Goal: Task Accomplishment & Management: Manage account settings

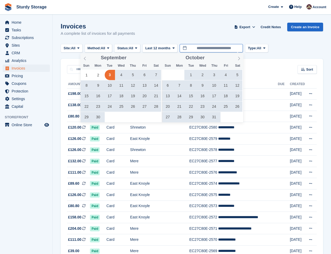
click at [205, 47] on input "**********" at bounding box center [211, 48] width 63 height 9
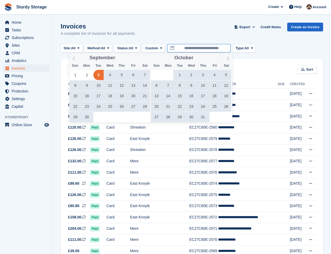
click at [190, 49] on input "**********" at bounding box center [198, 48] width 63 height 9
click at [75, 76] on span "1" at bounding box center [75, 75] width 10 height 10
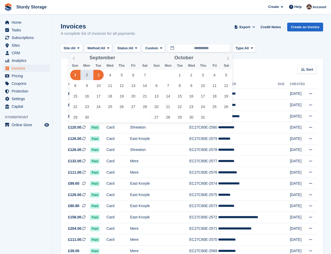
click at [102, 75] on span "3" at bounding box center [98, 75] width 10 height 10
type input "**********"
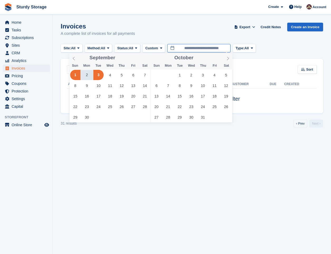
click at [187, 49] on input "**********" at bounding box center [198, 48] width 63 height 9
click at [129, 60] on span at bounding box center [130, 59] width 4 height 3
type input "****"
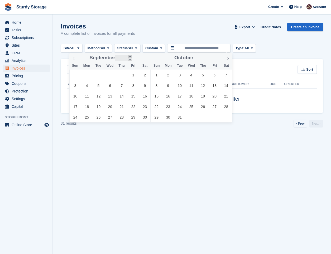
click at [130, 56] on span at bounding box center [130, 56] width 4 height 3
type input "****"
click at [130, 56] on span at bounding box center [130, 56] width 4 height 3
type input "****"
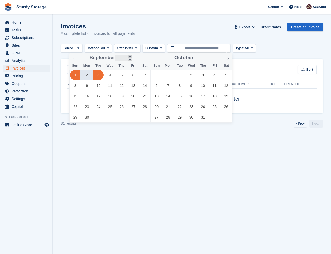
type input "****"
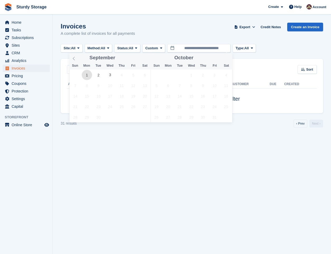
click at [86, 74] on span "1" at bounding box center [87, 75] width 10 height 10
click at [112, 74] on span "3" at bounding box center [110, 75] width 10 height 10
type input "**********"
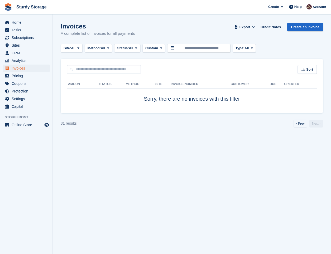
click at [194, 62] on div "Sort Sort by Date created Created (oldest first) Created (newest first)" at bounding box center [192, 66] width 263 height 15
click at [17, 68] on span "Invoices" at bounding box center [28, 68] width 32 height 7
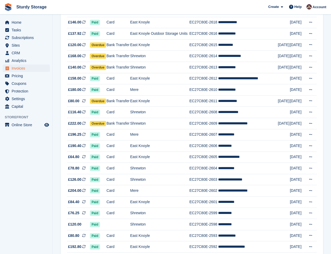
scroll to position [308, 0]
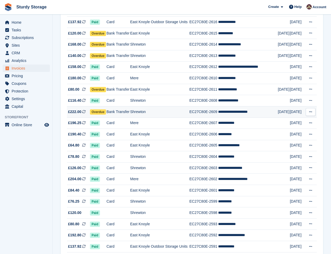
click at [95, 111] on span "Overdue" at bounding box center [98, 112] width 16 height 5
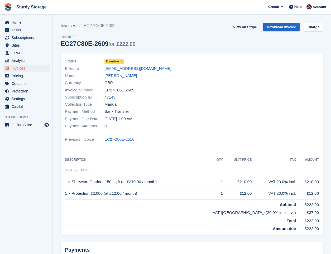
click at [111, 60] on span "Overdue" at bounding box center [112, 61] width 13 height 5
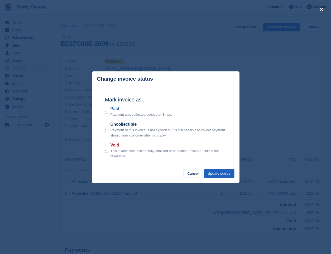
click at [220, 176] on button "Update status" at bounding box center [219, 173] width 30 height 9
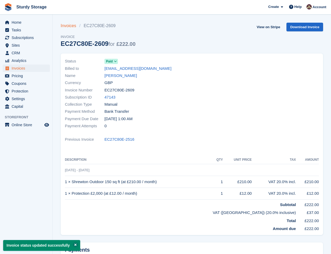
click at [65, 25] on link "Invoices" at bounding box center [70, 26] width 19 height 6
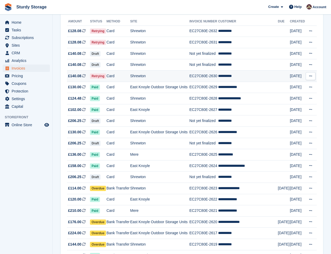
scroll to position [88, 0]
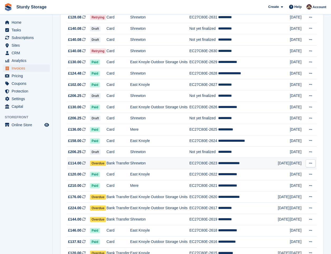
click at [99, 163] on span "Overdue" at bounding box center [98, 163] width 16 height 5
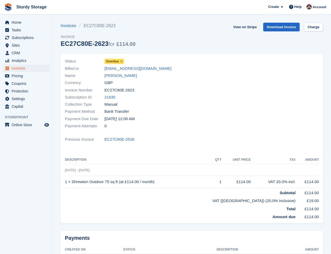
click at [116, 61] on span "Overdue" at bounding box center [112, 61] width 13 height 5
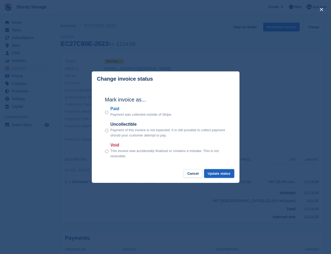
click at [218, 174] on button "Update status" at bounding box center [219, 173] width 30 height 9
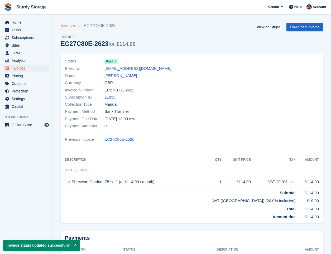
click at [67, 25] on link "Invoices" at bounding box center [70, 26] width 19 height 6
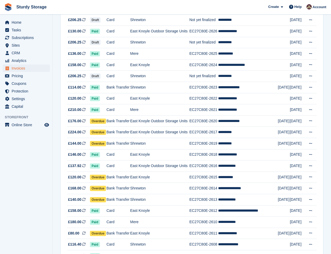
scroll to position [176, 0]
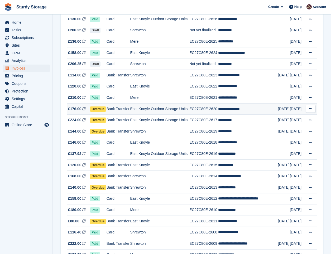
click at [98, 109] on span "Overdue" at bounding box center [98, 109] width 16 height 5
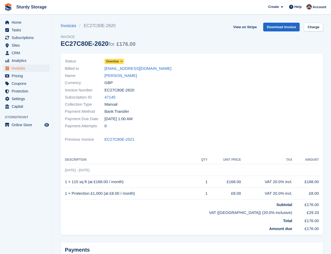
click at [112, 60] on span "Overdue" at bounding box center [112, 61] width 13 height 5
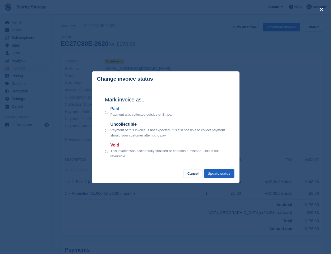
click at [221, 175] on button "Update status" at bounding box center [219, 173] width 30 height 9
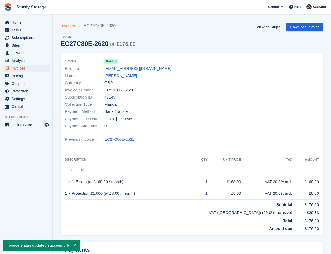
click at [62, 27] on link "Invoices" at bounding box center [70, 26] width 19 height 6
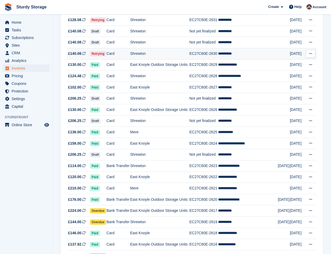
scroll to position [88, 0]
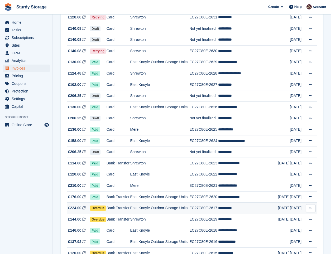
click at [96, 209] on span "Overdue" at bounding box center [98, 208] width 16 height 5
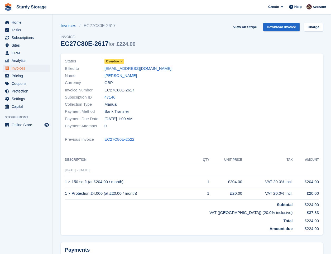
click at [112, 61] on span "Overdue" at bounding box center [112, 61] width 13 height 5
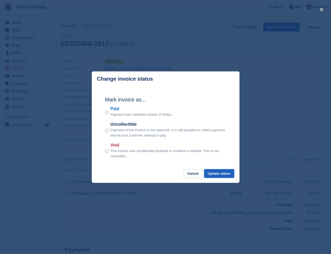
click at [219, 174] on button "Update status" at bounding box center [219, 173] width 30 height 9
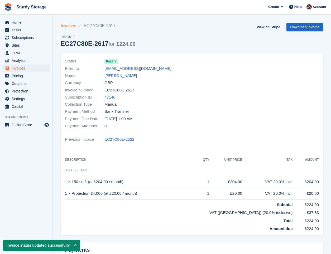
click at [67, 25] on link "Invoices" at bounding box center [70, 26] width 19 height 6
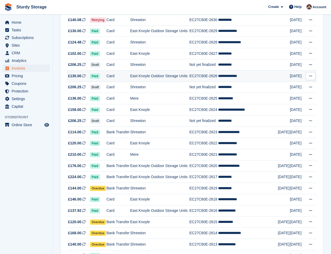
scroll to position [132, 0]
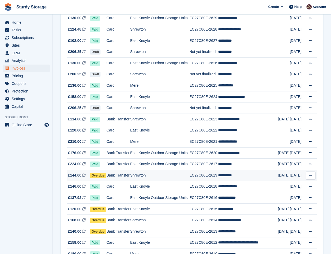
click at [94, 175] on span "Overdue" at bounding box center [98, 175] width 16 height 5
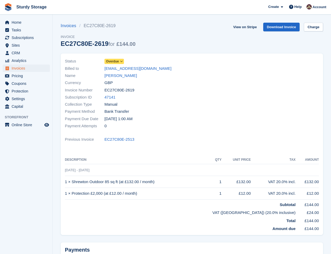
click at [111, 62] on span "Overdue" at bounding box center [112, 61] width 13 height 5
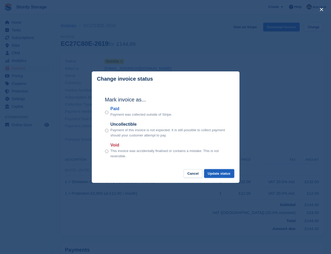
click at [217, 173] on button "Update status" at bounding box center [219, 173] width 30 height 9
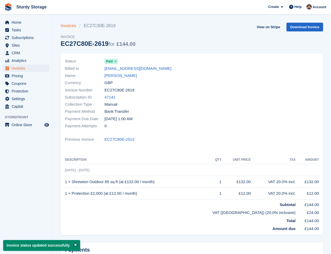
click at [65, 25] on link "Invoices" at bounding box center [70, 26] width 19 height 6
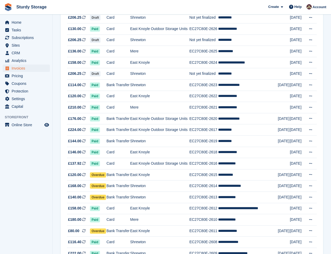
scroll to position [176, 0]
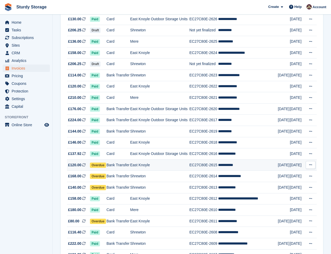
click at [100, 164] on span "Overdue" at bounding box center [98, 165] width 16 height 5
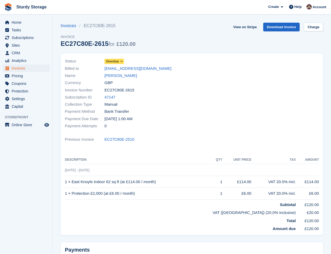
click at [111, 60] on span "Overdue" at bounding box center [112, 61] width 13 height 5
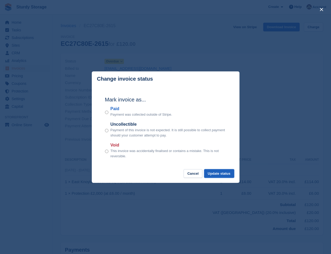
click at [221, 175] on button "Update status" at bounding box center [219, 173] width 30 height 9
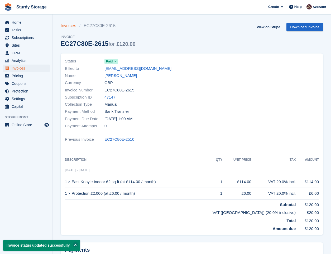
click at [67, 26] on link "Invoices" at bounding box center [70, 26] width 19 height 6
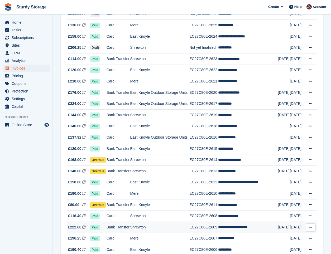
scroll to position [220, 0]
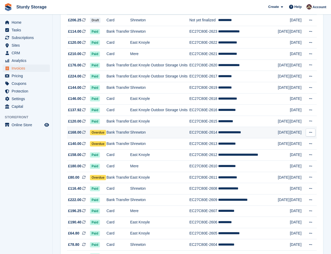
click at [96, 133] on span "Overdue" at bounding box center [98, 132] width 16 height 5
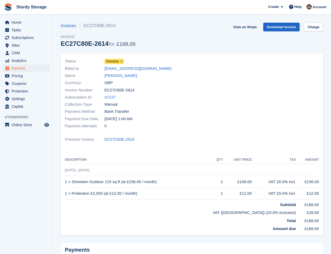
click at [111, 59] on span "Overdue" at bounding box center [112, 61] width 13 height 5
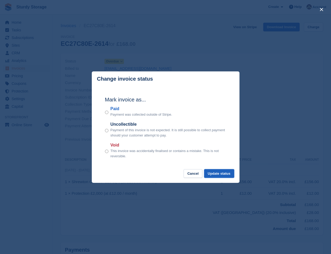
click at [217, 174] on button "Update status" at bounding box center [219, 173] width 30 height 9
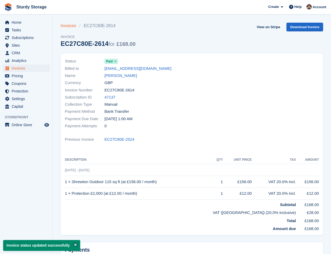
click at [65, 25] on link "Invoices" at bounding box center [70, 26] width 19 height 6
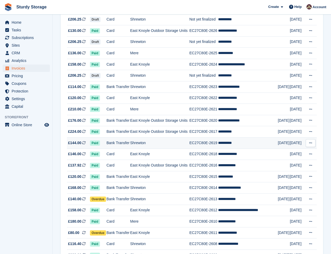
scroll to position [176, 0]
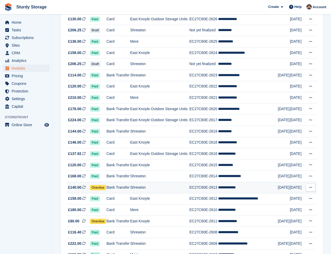
click at [98, 188] on span "Overdue" at bounding box center [98, 187] width 16 height 5
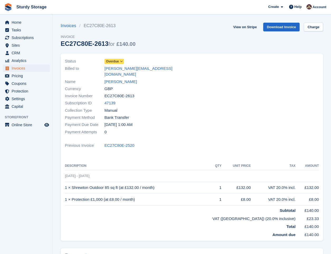
click at [113, 61] on span "Overdue" at bounding box center [112, 61] width 13 height 5
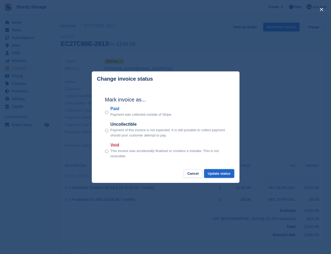
drag, startPoint x: 222, startPoint y: 174, endPoint x: 221, endPoint y: 169, distance: 4.5
click at [221, 173] on button "Update status" at bounding box center [219, 173] width 30 height 9
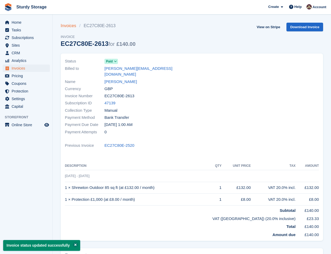
click at [64, 26] on link "Invoices" at bounding box center [70, 26] width 19 height 6
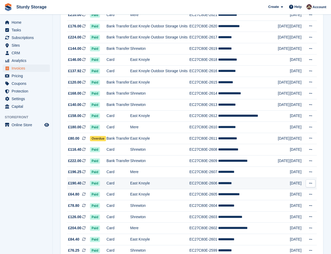
scroll to position [264, 0]
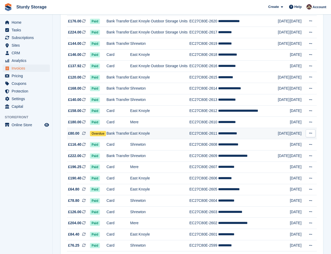
click at [97, 132] on span "Overdue" at bounding box center [98, 133] width 16 height 5
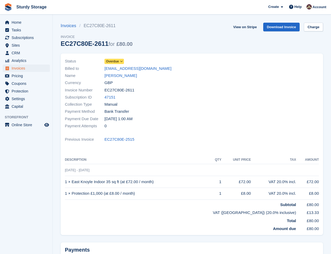
click at [113, 59] on span "Overdue" at bounding box center [112, 61] width 13 height 5
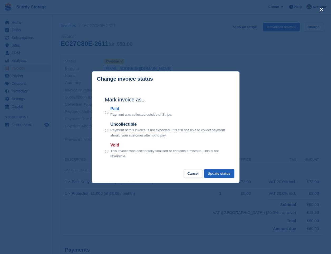
click at [214, 173] on button "Update status" at bounding box center [219, 173] width 30 height 9
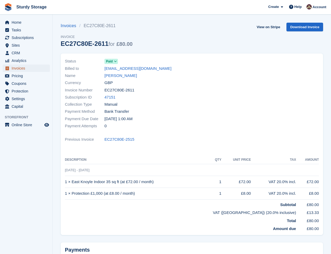
click at [16, 66] on span "Invoices" at bounding box center [28, 68] width 32 height 7
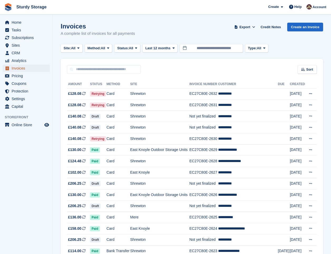
click at [16, 67] on span "Invoices" at bounding box center [28, 68] width 32 height 7
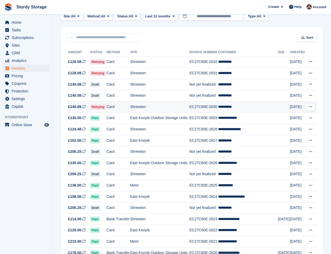
scroll to position [44, 0]
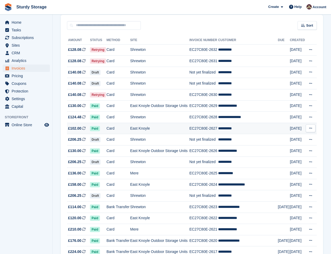
click at [121, 126] on td "Card" at bounding box center [119, 128] width 24 height 11
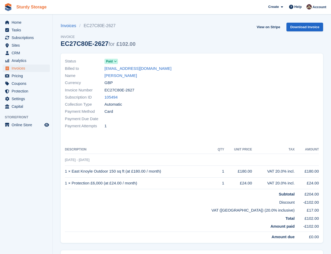
click at [23, 5] on link "Sturdy Storage" at bounding box center [31, 7] width 35 height 9
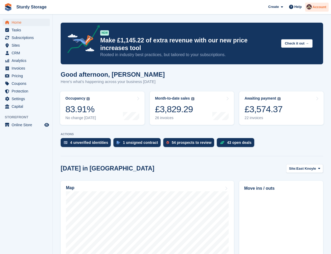
click at [317, 5] on span "Account" at bounding box center [320, 6] width 14 height 5
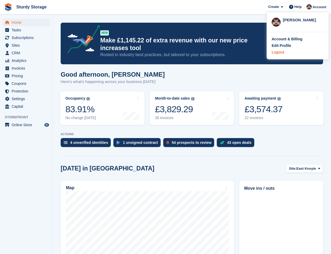
click at [276, 51] on div "Logout" at bounding box center [278, 53] width 12 height 6
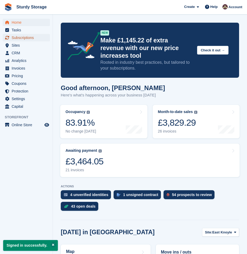
click at [22, 39] on span "Subscriptions" at bounding box center [28, 37] width 32 height 7
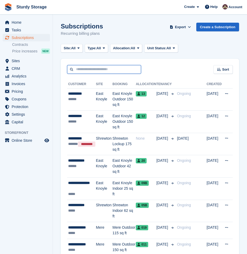
click at [88, 72] on input "text" at bounding box center [104, 69] width 74 height 9
type input "*****"
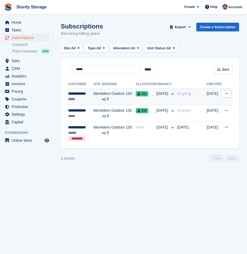
click at [78, 95] on div "**********" at bounding box center [80, 94] width 25 height 6
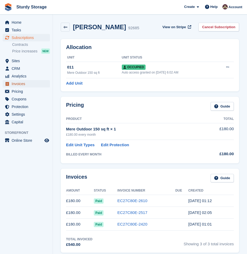
click at [17, 84] on span "Invoices" at bounding box center [28, 83] width 32 height 7
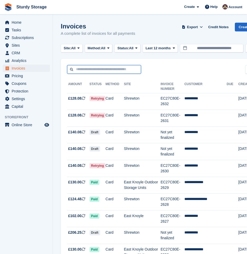
click at [79, 70] on input "text" at bounding box center [104, 69] width 74 height 9
type input "*******"
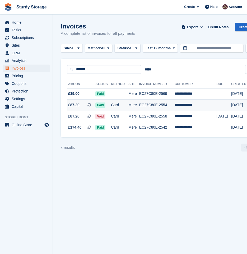
click at [102, 104] on span "Paid" at bounding box center [100, 105] width 10 height 5
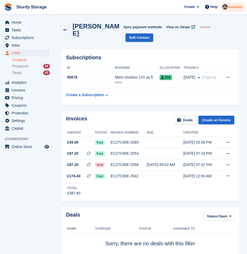
click at [235, 6] on span "Account" at bounding box center [235, 6] width 14 height 5
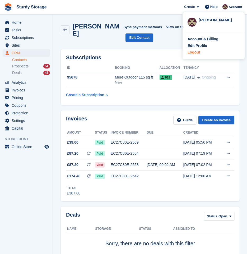
click at [190, 53] on div "Logout" at bounding box center [193, 53] width 12 height 6
